Goal: Transaction & Acquisition: Purchase product/service

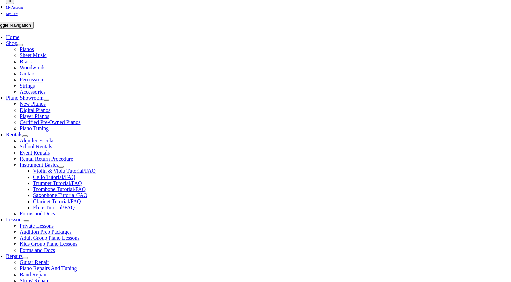
scroll to position [114, 0]
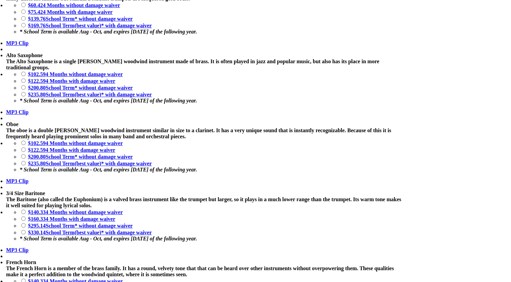
scroll to position [863, 0]
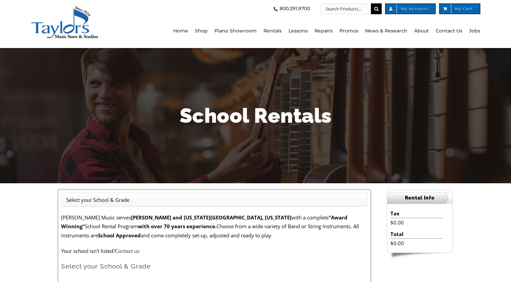
click at [294, 79] on span "School Rentals" at bounding box center [286, 78] width 33 height 11
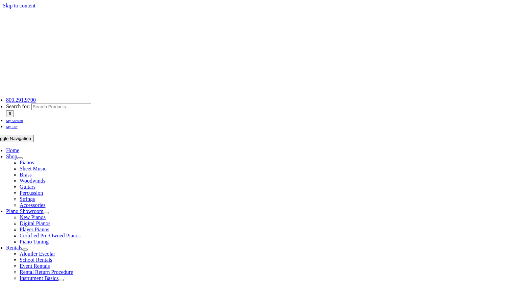
scroll to position [162, 0]
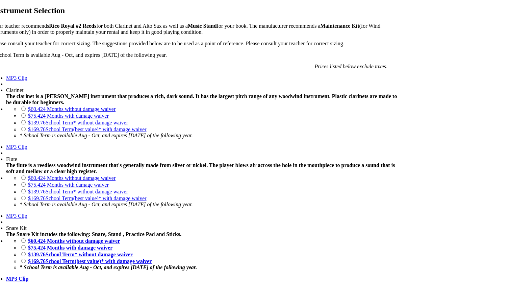
scroll to position [485, 0]
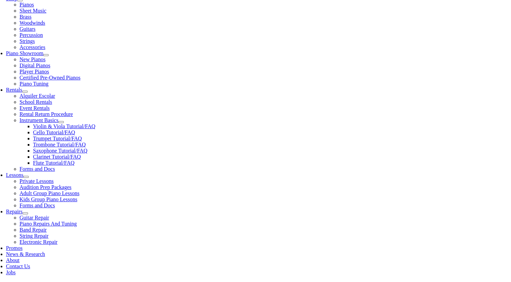
scroll to position [158, 0]
checkbox input"] "true"
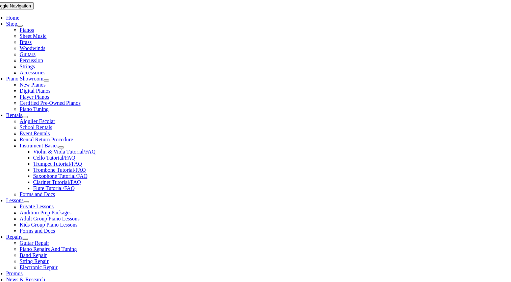
type input "1"
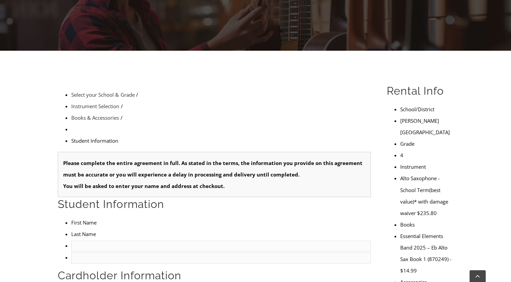
type input "Mary"
type input "Wilson"
type input "9196052695"
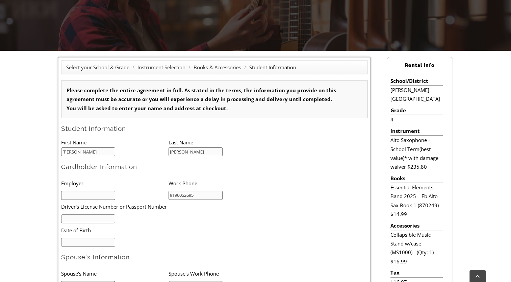
click at [78, 217] on input "text" at bounding box center [88, 218] width 54 height 9
type input "07/27/1982"
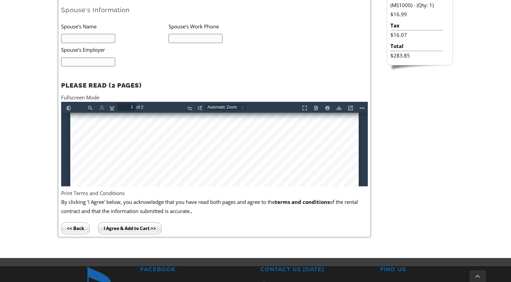
scroll to position [246, 0]
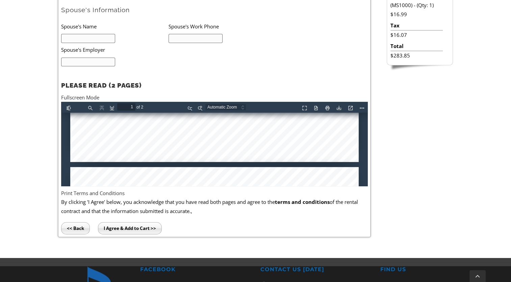
type input "2"
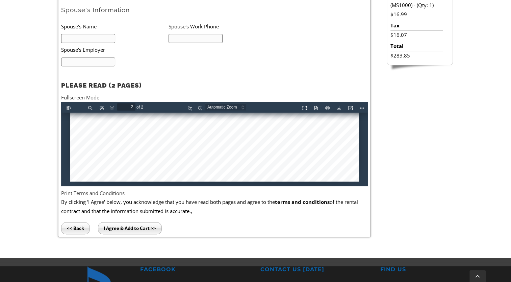
scroll to position [431, 0]
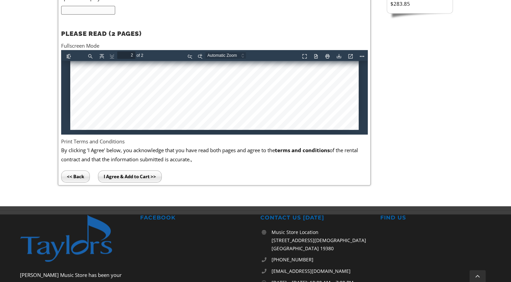
drag, startPoint x: 149, startPoint y: 176, endPoint x: 251, endPoint y: 9, distance: 195.6
click at [149, 176] on input "I Agree & Add to Cart >>" at bounding box center [130, 176] width 64 height 12
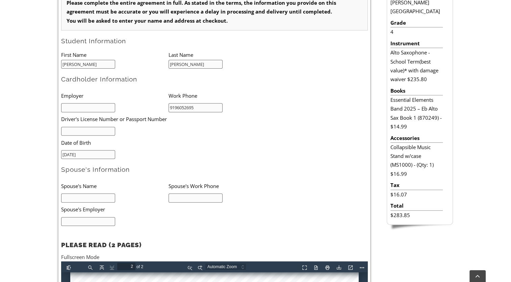
scroll to position [220, 0]
click at [108, 109] on input "text" at bounding box center [88, 107] width 54 height 9
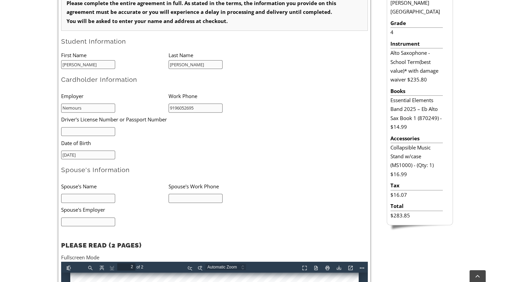
type input "Nemours"
click at [107, 130] on input "text" at bounding box center [88, 131] width 54 height 9
type input "30799912"
click at [84, 195] on input "text" at bounding box center [88, 198] width 54 height 9
click at [84, 195] on input "COnor" at bounding box center [88, 198] width 54 height 9
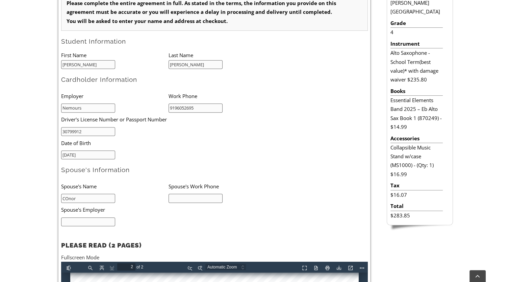
click at [84, 195] on input "COnor" at bounding box center [88, 198] width 54 height 9
type input "Conor Wilson"
type input "2153501718"
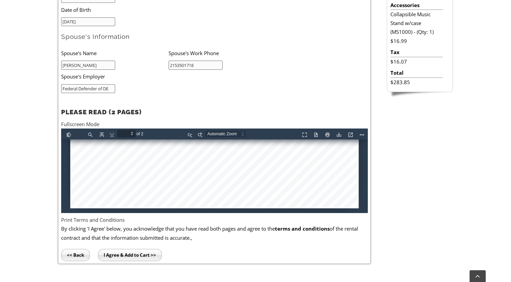
scroll to position [368, 0]
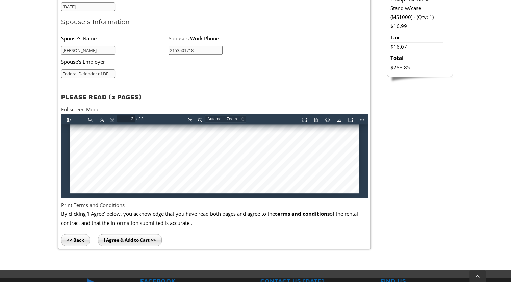
type input "Federal Defender of DE"
click at [125, 238] on input "I Agree & Add to Cart >>" at bounding box center [130, 240] width 64 height 12
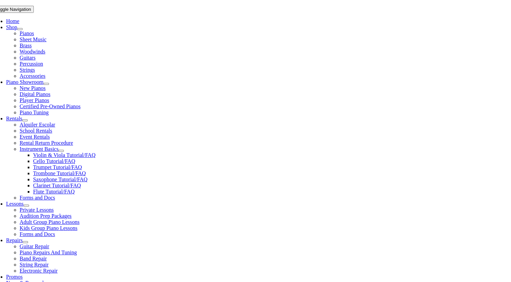
scroll to position [180, 0]
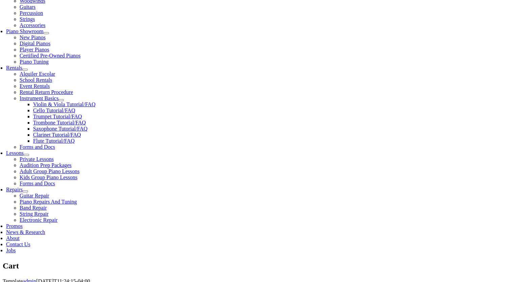
select select "PA"
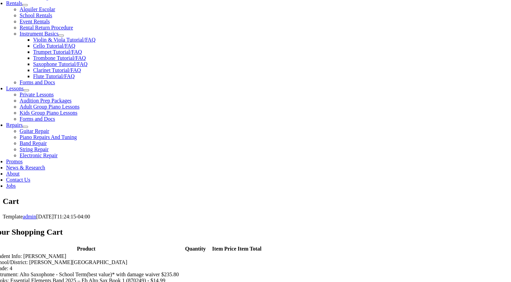
scroll to position [245, 0]
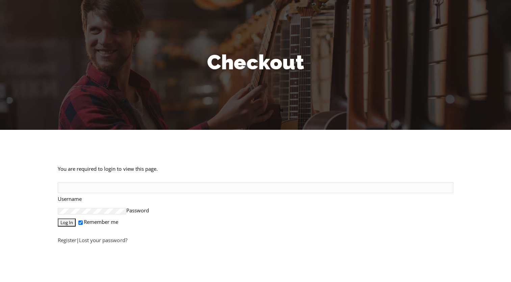
scroll to position [55, 0]
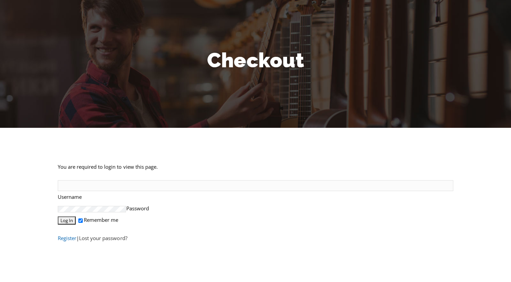
click at [73, 241] on link "Register" at bounding box center [67, 237] width 19 height 7
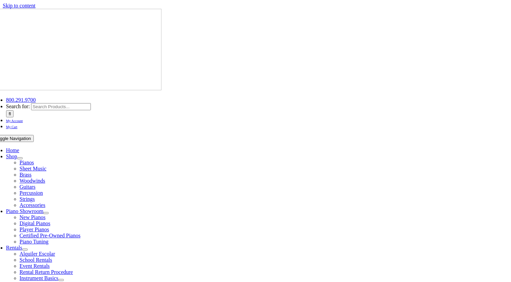
select select "PA"
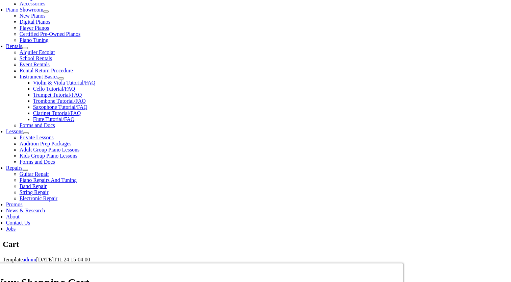
scroll to position [202, 0]
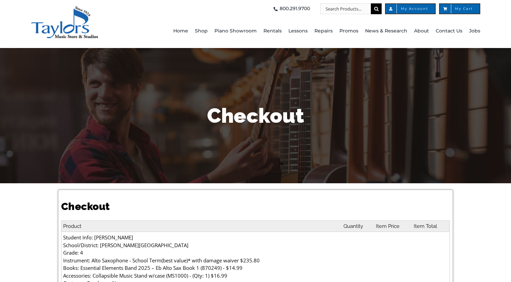
select select
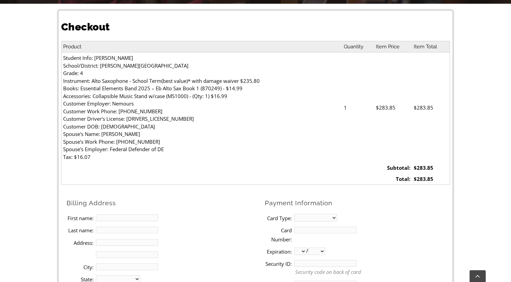
scroll to position [255, 0]
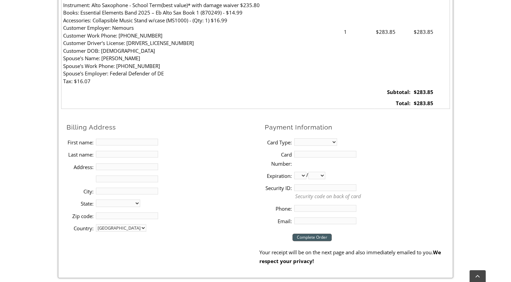
click at [122, 143] on input "First name:" at bounding box center [127, 142] width 62 height 7
type input "[PERSON_NAME]"
type input "[STREET_ADDRESS][PERSON_NAME]"
type input "Malvern"
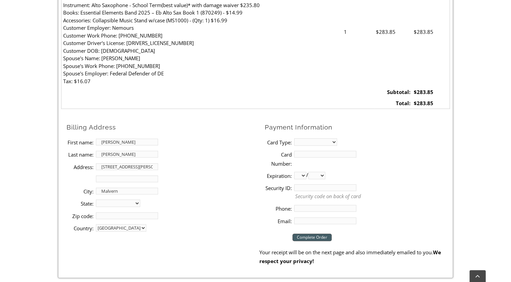
select select "PA"
type input "19355"
type input "9196052695"
type input "[EMAIL_ADDRESS][DOMAIN_NAME]"
click at [314, 143] on select "MasterCard Visa American Express Discover" at bounding box center [315, 141] width 43 height 7
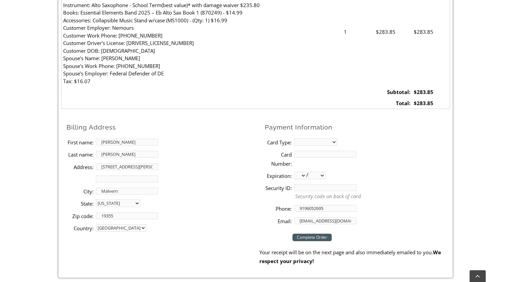
select select "visa"
click at [294, 138] on select "MasterCard Visa American Express Discover" at bounding box center [315, 141] width 43 height 7
click at [304, 154] on input "Card Number:" at bounding box center [325, 154] width 62 height 7
type input "[CREDIT_CARD_NUMBER]"
click at [247, 155] on li "Last name: [PERSON_NAME]" at bounding box center [163, 154] width 193 height 12
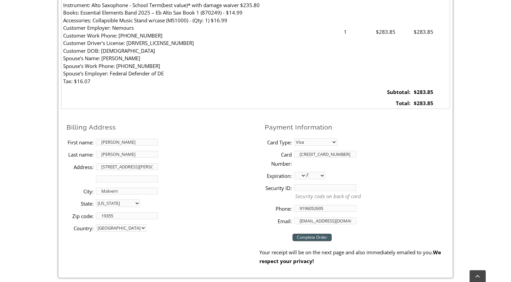
click at [297, 175] on select "01 02 03 04 05 06 07 08 09 10 11 12" at bounding box center [300, 175] width 12 height 7
select select "06"
click at [294, 172] on select "01 02 03 04 05 06 07 08 09 10 11 12" at bounding box center [300, 175] width 12 height 7
click at [324, 176] on select "2025 2026 2027 2028 2029 2030 2031 2032 2033 2034 2035 2036 2037" at bounding box center [316, 175] width 17 height 7
select select "2027"
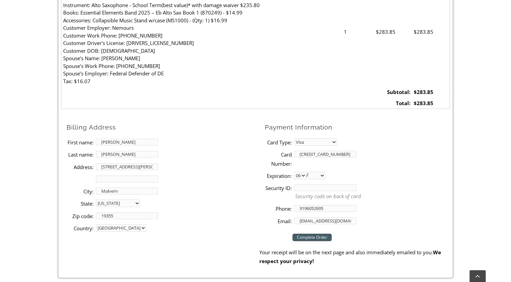
click at [311, 172] on select "2025 2026 2027 2028 2029 2030 2031 2032 2033 2034 2035 2036 2037" at bounding box center [316, 175] width 17 height 7
click at [308, 188] on input "Security ID:" at bounding box center [325, 187] width 62 height 7
type input "377"
click at [256, 198] on li "State: [US_STATE] [US_STATE] [US_STATE] [US_STATE] [US_STATE] [US_STATE] [US_ST…" at bounding box center [163, 203] width 193 height 12
click at [309, 239] on input "Complete Order" at bounding box center [312, 236] width 39 height 7
